Goal: Information Seeking & Learning: Learn about a topic

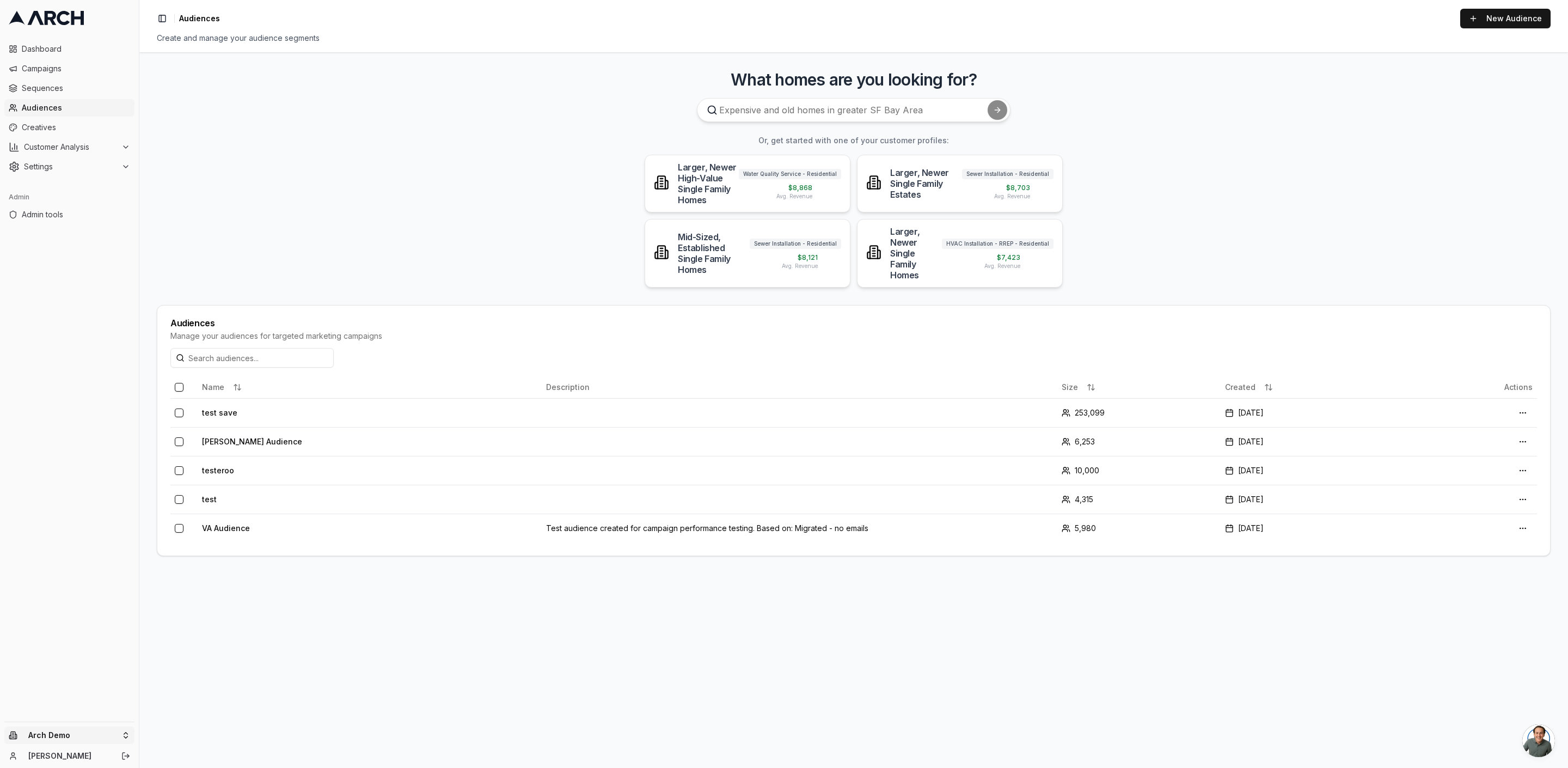
click at [44, 735] on html "Dashboard Campaigns Sequences Audiences Creatives Customer Analysis Settings Ad…" at bounding box center [784, 384] width 1568 height 768
click at [216, 656] on div "Blue Cardinal - Climate Control" at bounding box center [202, 662] width 120 height 28
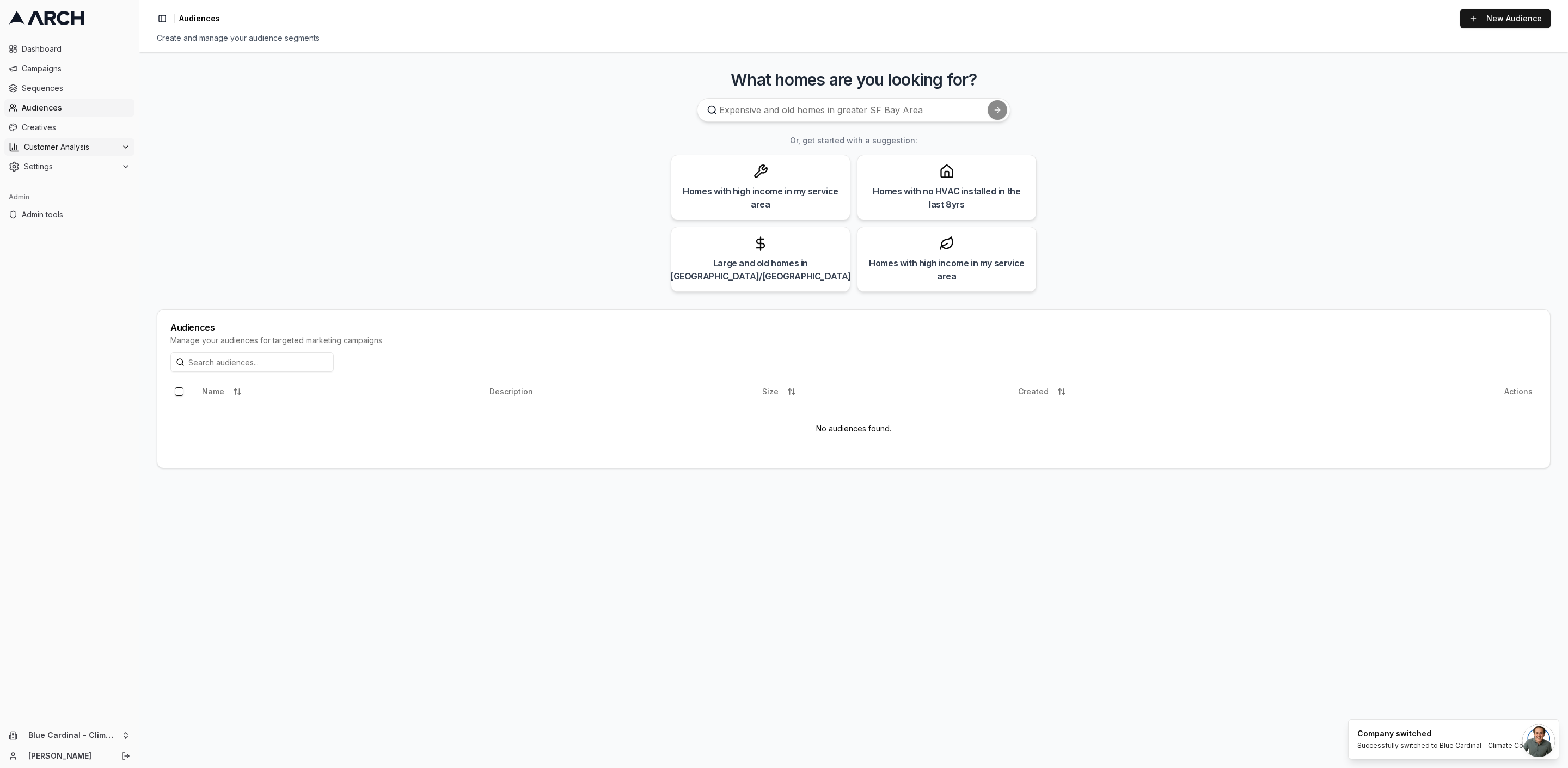
click at [45, 146] on span "Customer Analysis" at bounding box center [70, 147] width 93 height 11
click at [59, 173] on ul "Overview Customer Profiles" at bounding box center [70, 173] width 115 height 35
click at [60, 163] on span "Overview" at bounding box center [57, 164] width 35 height 11
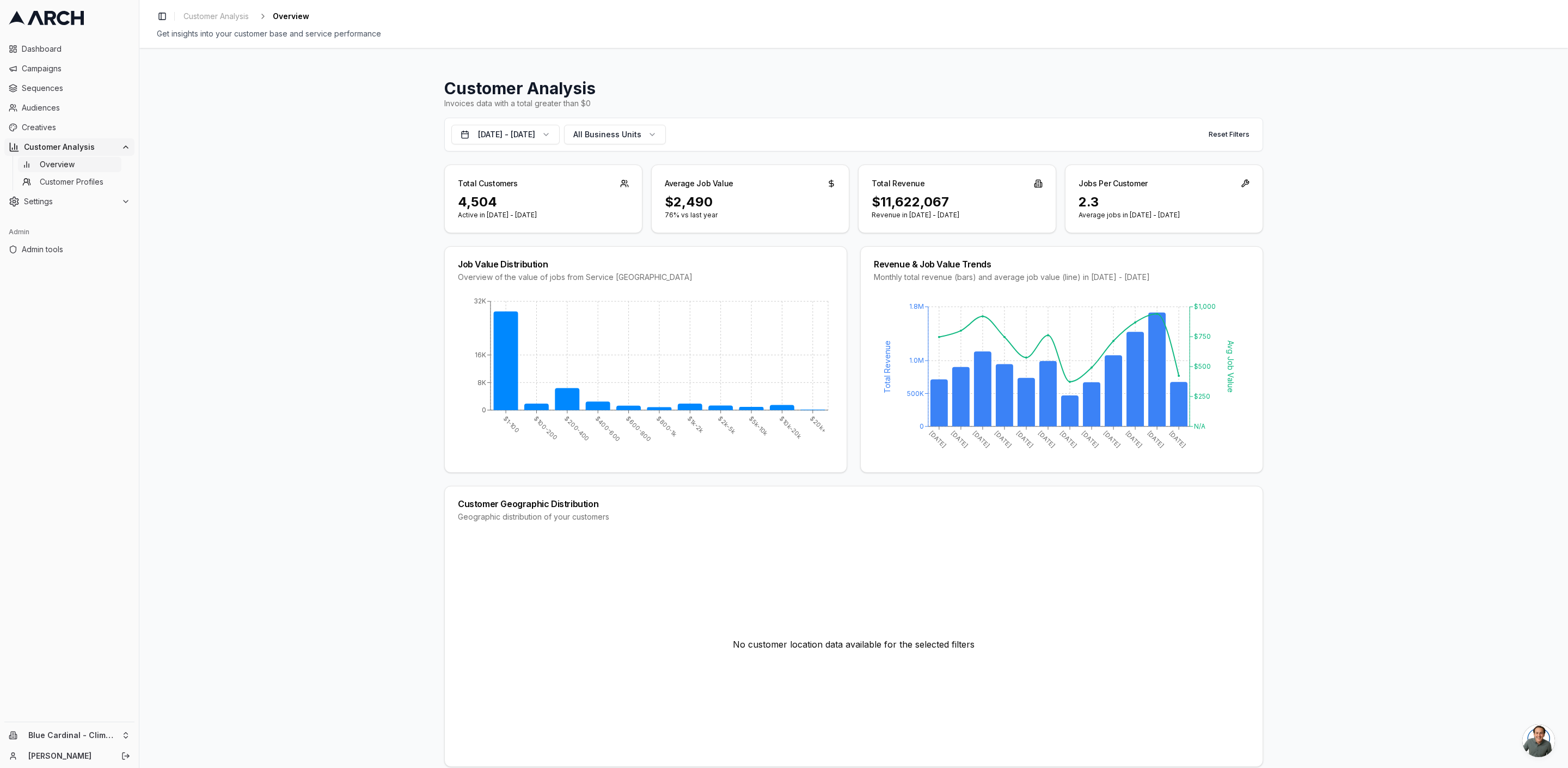
click at [339, 156] on div "Customer Analysis Invoices data with a total greater than $0 [DATE] - [DATE] Al…" at bounding box center [854, 408] width 1428 height 720
